Goal: Find specific page/section: Find specific page/section

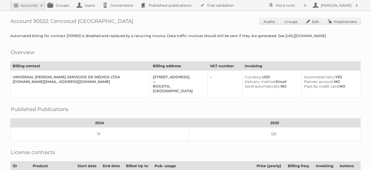
click at [24, 3] on h2 "Accounts" at bounding box center [29, 5] width 17 height 5
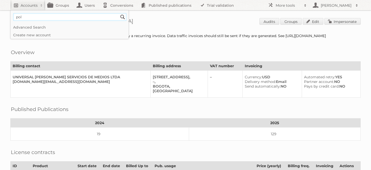
type input"] "polycor"
click at [119, 13] on input "Search" at bounding box center [123, 17] width 8 height 8
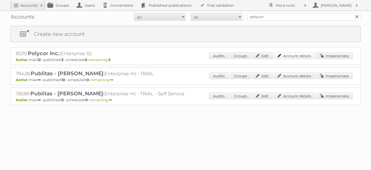
click at [300, 56] on link "Account details" at bounding box center [294, 55] width 41 height 7
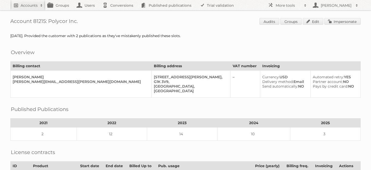
click at [28, 4] on h2 "Accounts" at bounding box center [29, 5] width 17 height 5
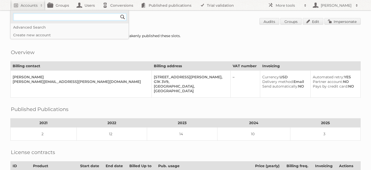
click at [37, 16] on input"] "text" at bounding box center [69, 17] width 113 height 8
click at [36, 18] on input"] "text" at bounding box center [69, 17] width 113 height 8
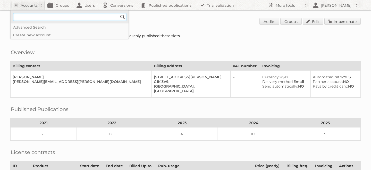
paste input"] "Evergreen enterprises"
type input"] "Evergreen enterprises"
click at [119, 13] on input "Search" at bounding box center [123, 17] width 8 height 8
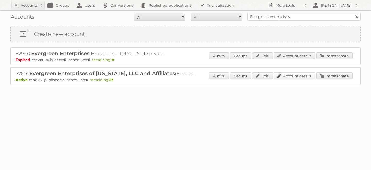
click at [292, 75] on link "Account details" at bounding box center [294, 75] width 41 height 7
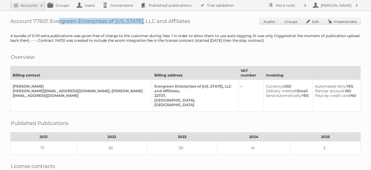
drag, startPoint x: 133, startPoint y: 22, endPoint x: 50, endPoint y: 21, distance: 83.2
click at [50, 21] on h1 "Account 77601: Evergreen Enterprises of Virginia, LLC and Affiliates Audits Gro…" at bounding box center [185, 22] width 350 height 8
copy h1 "Evergreen Enterprises of Virginia"
click at [27, 4] on h2 "Accounts" at bounding box center [29, 5] width 17 height 5
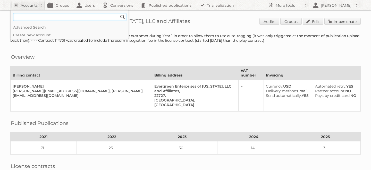
paste input"] "Plus retail"
type input"] "Plus retail"
click at [119, 13] on input "Search" at bounding box center [123, 17] width 8 height 8
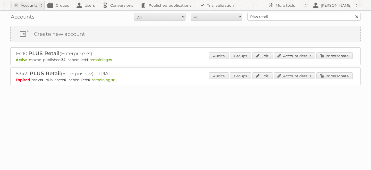
click at [295, 59] on div "Audits Groups Edit Account details Impersonate" at bounding box center [281, 56] width 144 height 8
click at [295, 56] on link "Account details" at bounding box center [294, 55] width 41 height 7
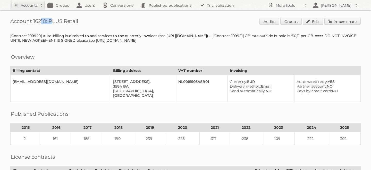
drag, startPoint x: 47, startPoint y: 21, endPoint x: 34, endPoint y: 20, distance: 13.1
click at [34, 20] on h1 "Account 16210: PLUS Retail Audits Groups Edit Impersonate" at bounding box center [185, 22] width 350 height 8
copy h1 "16210"
click at [28, 3] on h2 "Accounts" at bounding box center [29, 5] width 17 height 5
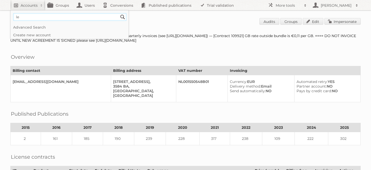
type input"] "leroy merlin"
click at [119, 13] on input "Search" at bounding box center [123, 17] width 8 height 8
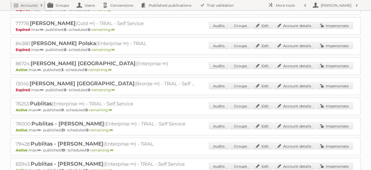
scroll to position [67, 0]
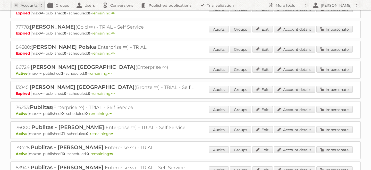
click at [287, 72] on div "Audits Groups Edit Account details Impersonate" at bounding box center [281, 70] width 144 height 8
click at [287, 69] on link "Account details" at bounding box center [294, 69] width 41 height 7
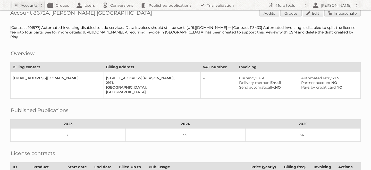
scroll to position [1, 0]
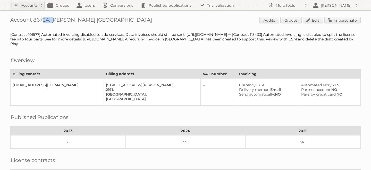
drag, startPoint x: 48, startPoint y: 20, endPoint x: 33, endPoint y: 20, distance: 14.4
click at [33, 20] on h1 "Account 86724: Leroy Merlin South Africa Audits Groups Edit Impersonate" at bounding box center [185, 21] width 350 height 8
copy h1 "86724"
click at [27, 6] on h2 "Accounts" at bounding box center [29, 5] width 17 height 5
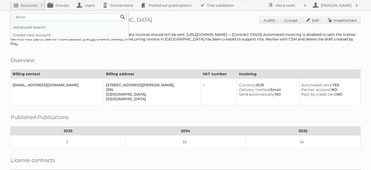
type input"] "brico"
click at [119, 13] on input "Search" at bounding box center [123, 17] width 8 height 8
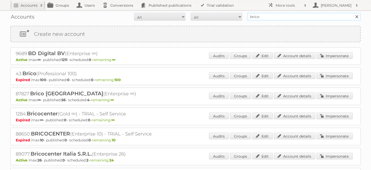
click at [265, 17] on input "brico" at bounding box center [303, 17] width 113 height 8
type input "gratis"
click at [353, 13] on input "Search" at bounding box center [357, 17] width 8 height 8
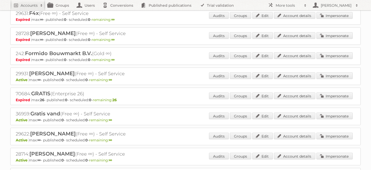
scroll to position [367, 0]
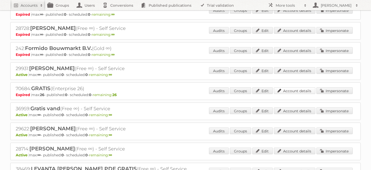
click at [285, 90] on link "Account details" at bounding box center [294, 90] width 41 height 7
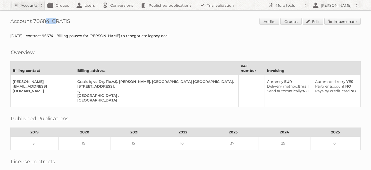
drag, startPoint x: 49, startPoint y: 21, endPoint x: 35, endPoint y: 21, distance: 14.2
click at [35, 21] on h1 "Account 70684: GRATIS Audits Groups Edit Impersonate" at bounding box center [185, 22] width 350 height 8
copy h1 "70684"
click at [26, 3] on h2 "Accounts" at bounding box center [29, 5] width 17 height 5
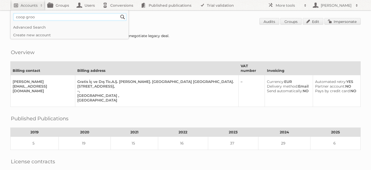
type input"] "coop groo"
click at [119, 13] on input "Search" at bounding box center [123, 17] width 8 height 8
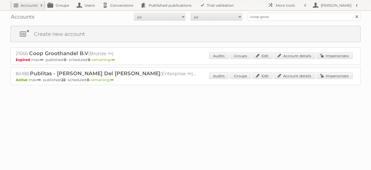
click at [24, 5] on h2 "Accounts" at bounding box center [29, 5] width 17 height 5
type input"] "auto 5"
click at [119, 13] on input "Search" at bounding box center [123, 17] width 8 height 8
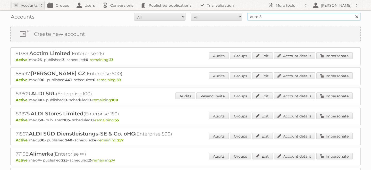
drag, startPoint x: 275, startPoint y: 18, endPoint x: 209, endPoint y: 18, distance: 65.9
click at [209, 18] on form "All Active Expired Pending All Paid Trials Self service auto 5 Search" at bounding box center [185, 17] width 350 height 8
type input "88316"
click at [353, 13] on input "Search" at bounding box center [357, 17] width 8 height 8
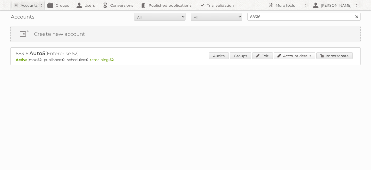
click at [295, 56] on link "Account details" at bounding box center [294, 55] width 41 height 7
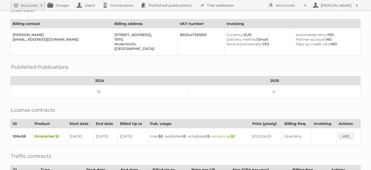
scroll to position [4, 0]
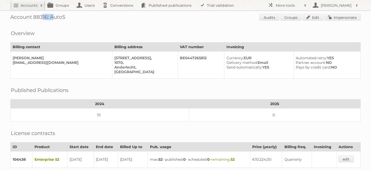
drag, startPoint x: 48, startPoint y: 17, endPoint x: 33, endPoint y: 17, distance: 14.4
click at [33, 17] on h1 "Account 88316: Auto5 Audits Groups Edit Impersonate" at bounding box center [185, 18] width 350 height 8
copy h1 "88316"
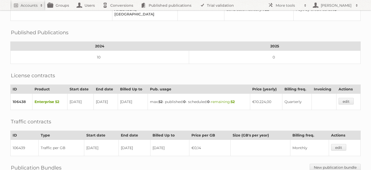
scroll to position [0, 0]
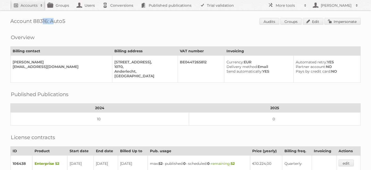
click at [30, 3] on h2 "Accounts" at bounding box center [29, 5] width 17 height 5
type input"] "Evergreen enterprises"
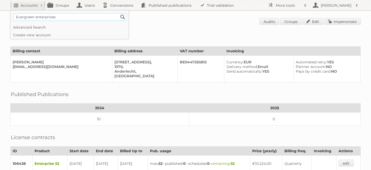
click at [119, 13] on input "Search" at bounding box center [123, 17] width 8 height 8
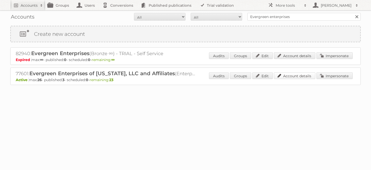
click at [296, 77] on link "Account details" at bounding box center [294, 75] width 41 height 7
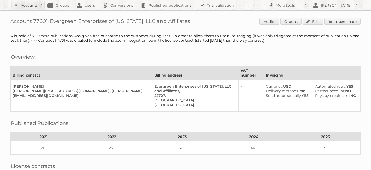
click at [241, 60] on div "Overview Billing contact Billing address VAT number Invoicing Aubrey Kane Aubre…" at bounding box center [185, 80] width 350 height 61
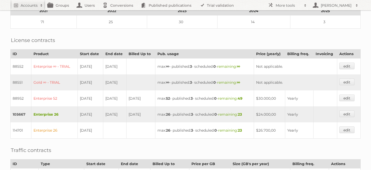
scroll to position [126, 0]
click at [29, 5] on h2 "Accounts" at bounding box center [29, 5] width 17 height 5
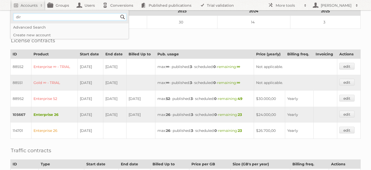
type input"] "Dirk Supermarkten"
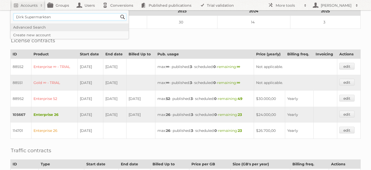
click at [119, 13] on input "Search" at bounding box center [123, 17] width 8 height 8
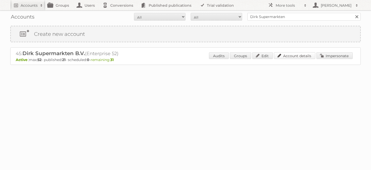
click at [283, 55] on link "Account details" at bounding box center [294, 55] width 41 height 7
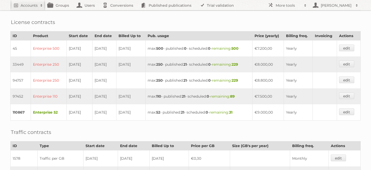
scroll to position [135, 0]
